Goal: Information Seeking & Learning: Learn about a topic

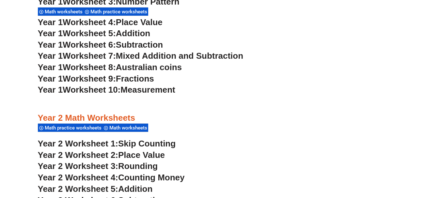
click at [160, 22] on span "Place Value" at bounding box center [139, 22] width 47 height 10
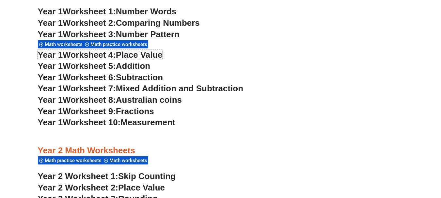
scroll to position [621, 0]
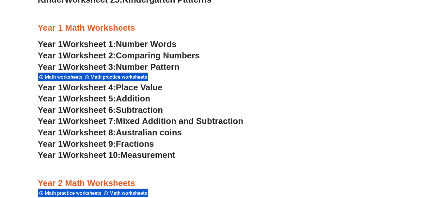
click at [166, 44] on span "Number Words" at bounding box center [146, 44] width 61 height 10
click at [162, 87] on span "Place Value" at bounding box center [139, 88] width 47 height 10
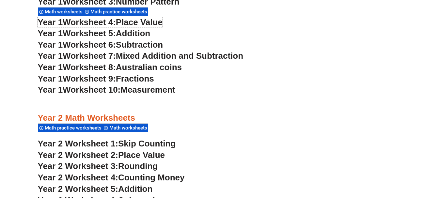
scroll to position [719, 0]
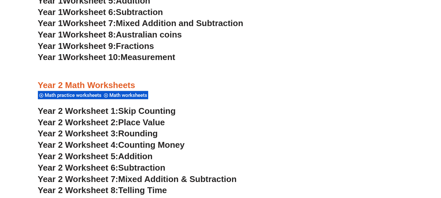
click at [100, 122] on span "Year 2 Worksheet 2:" at bounding box center [78, 122] width 81 height 10
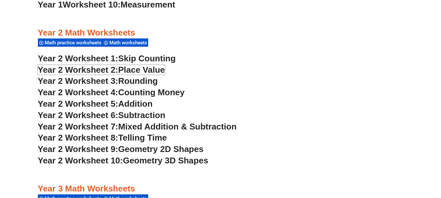
scroll to position [784, 0]
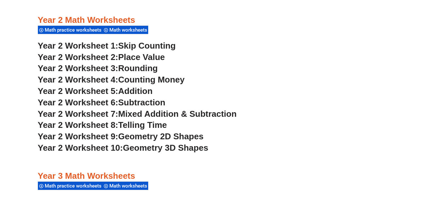
click at [153, 149] on span "Geometry 3D Shapes" at bounding box center [165, 148] width 85 height 10
click at [129, 90] on span "Addition" at bounding box center [135, 91] width 34 height 10
click at [160, 124] on span "Telling Time" at bounding box center [142, 125] width 49 height 10
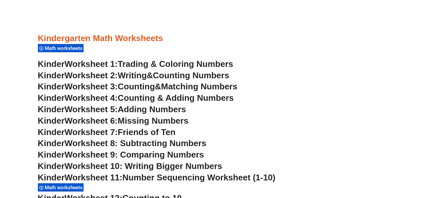
scroll to position [262, 0]
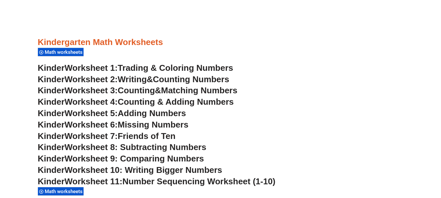
click at [133, 89] on span "Counting" at bounding box center [136, 90] width 37 height 10
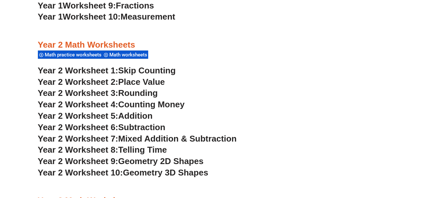
scroll to position [784, 0]
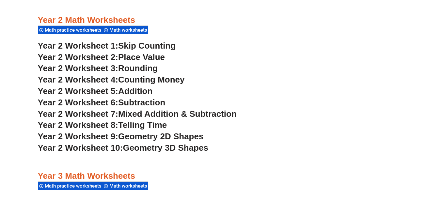
click at [153, 101] on span "Subtraction" at bounding box center [141, 103] width 47 height 10
click at [157, 138] on span "Geometry 2D Shapes" at bounding box center [160, 136] width 85 height 10
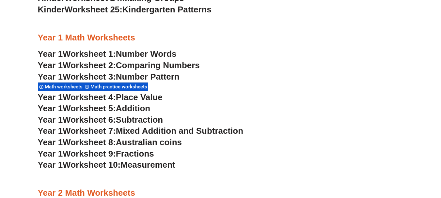
scroll to position [621, 0]
